Goal: Task Accomplishment & Management: Use online tool/utility

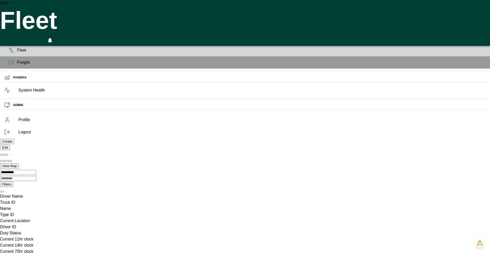
scroll to position [140, 0]
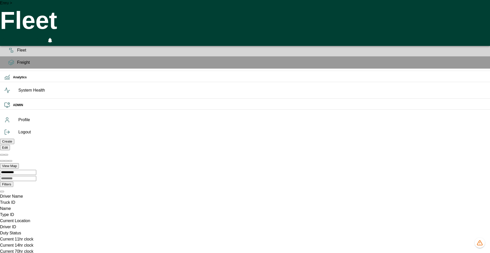
scroll to position [115, 0]
